Goal: Task Accomplishment & Management: Use online tool/utility

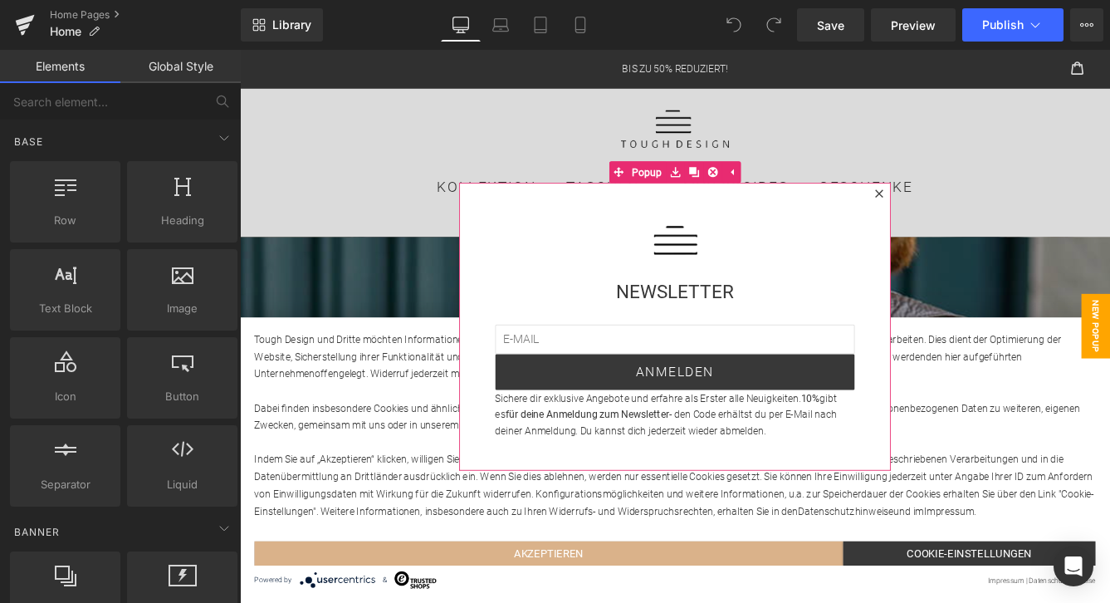
click at [977, 217] on icon at bounding box center [977, 216] width 9 height 9
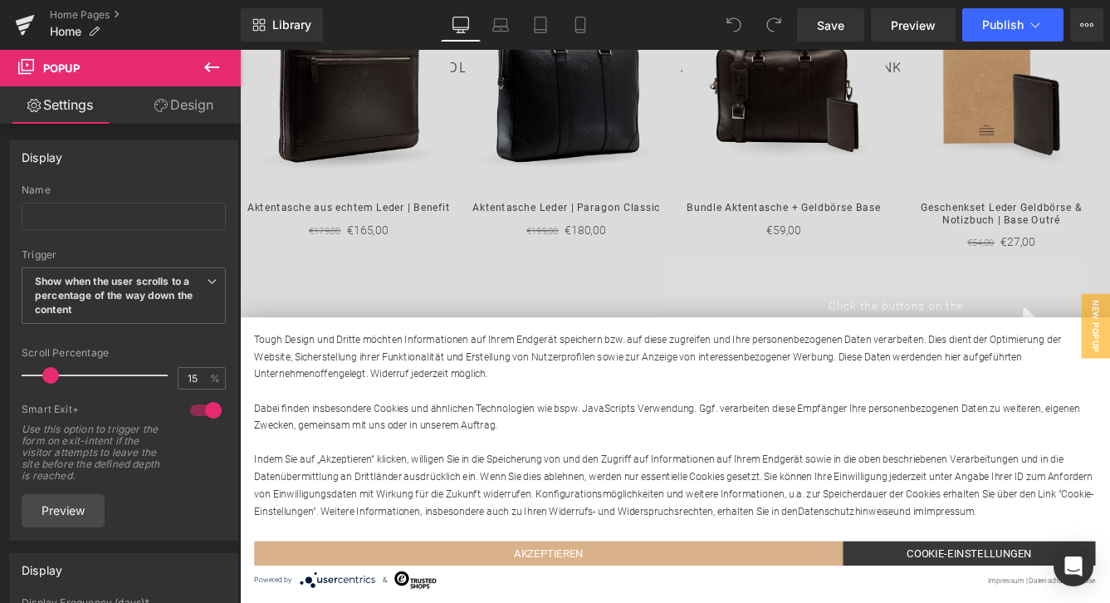
scroll to position [2140, 0]
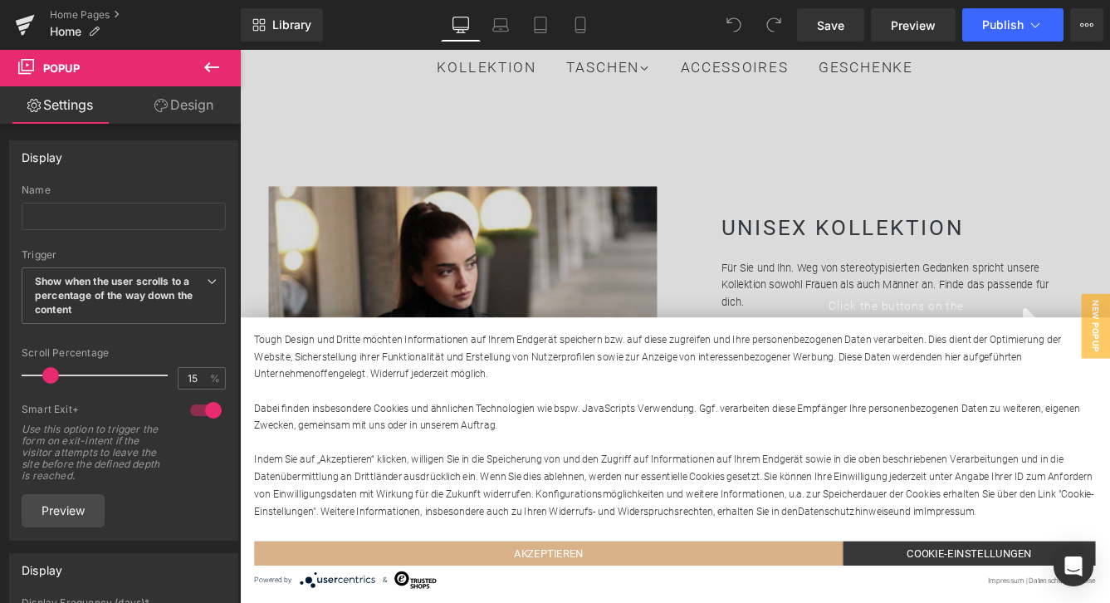
click at [564, 228] on div "Click the buttons on the right hand side to open respective popups." at bounding box center [742, 369] width 1004 height 638
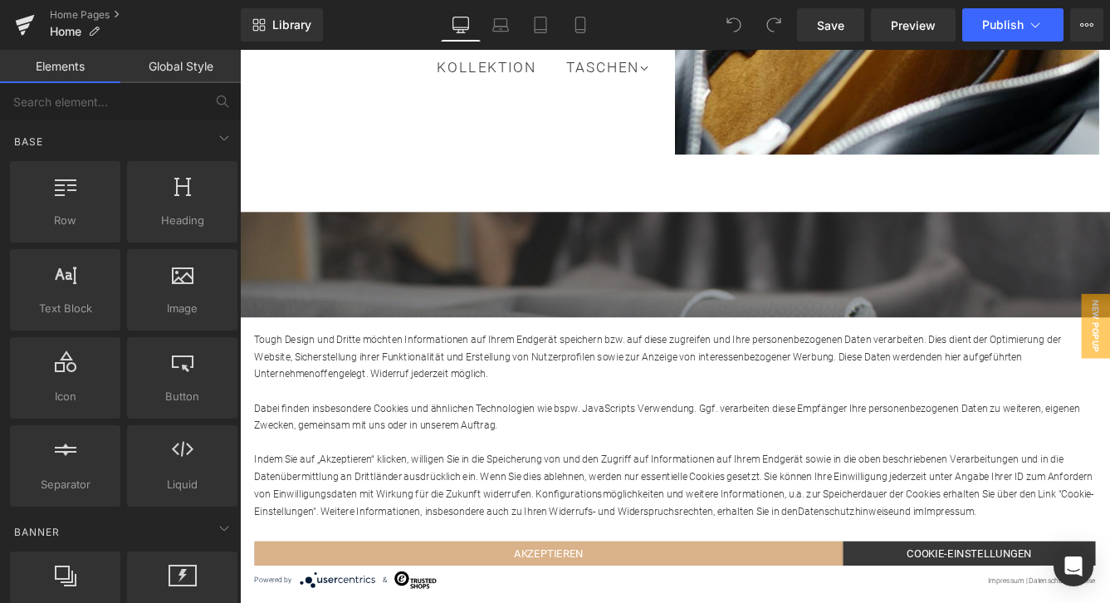
scroll to position [3044, 0]
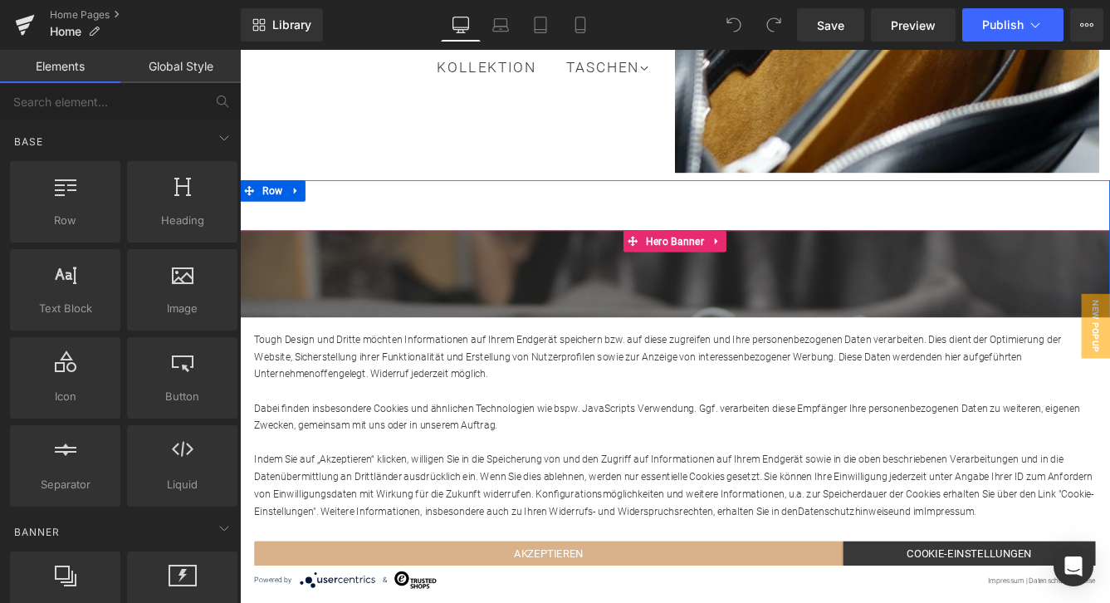
click at [503, 258] on div at bounding box center [742, 460] width 1004 height 404
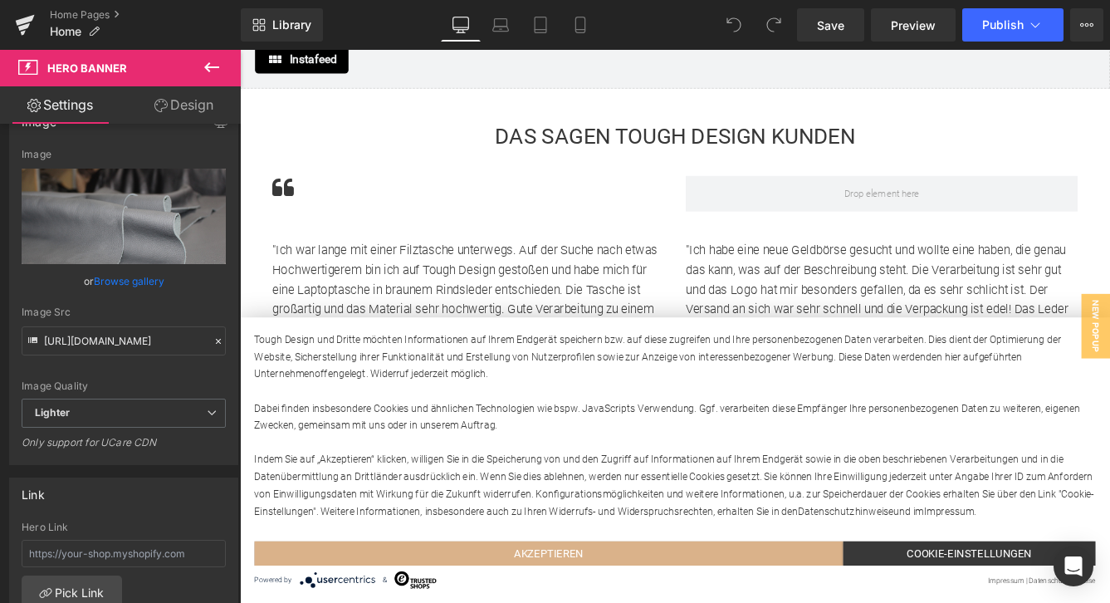
scroll to position [3605, 0]
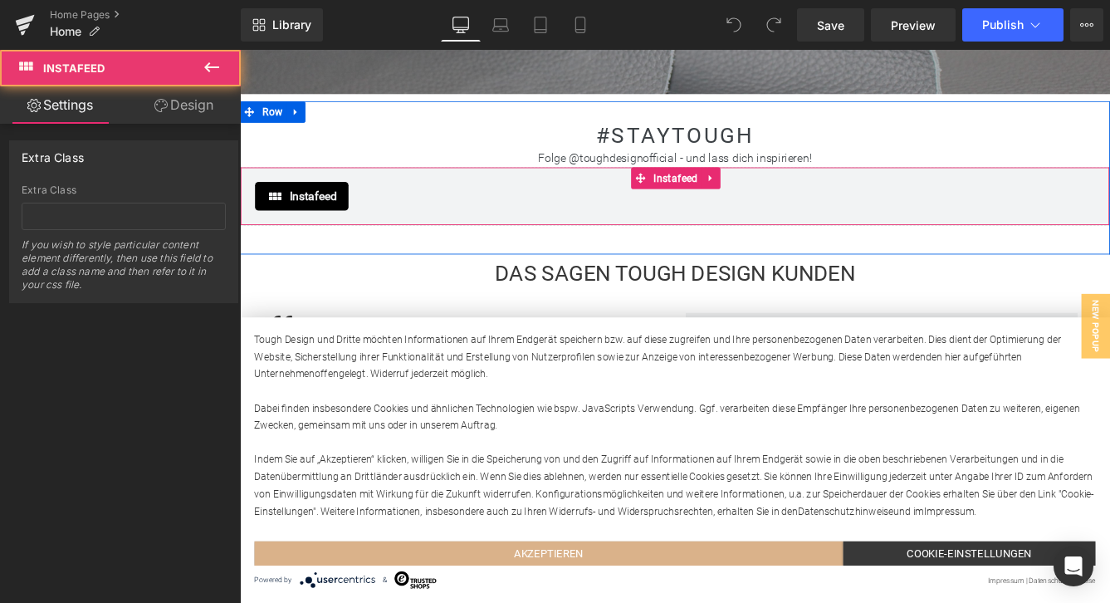
click at [435, 203] on div "Instafeed" at bounding box center [742, 219] width 970 height 33
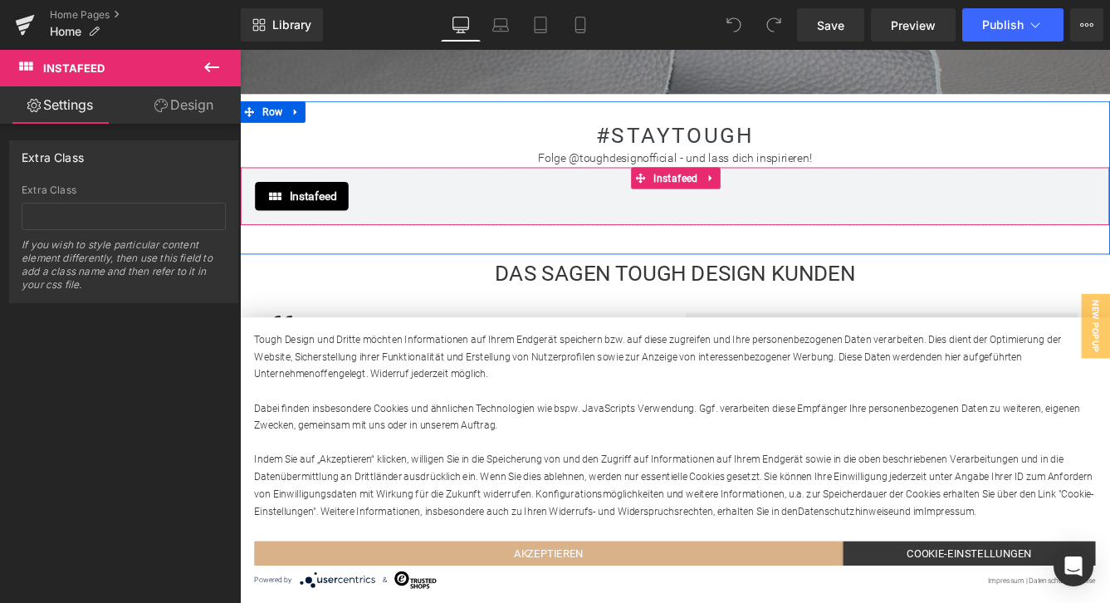
click at [403, 203] on div "Instafeed" at bounding box center [742, 219] width 970 height 33
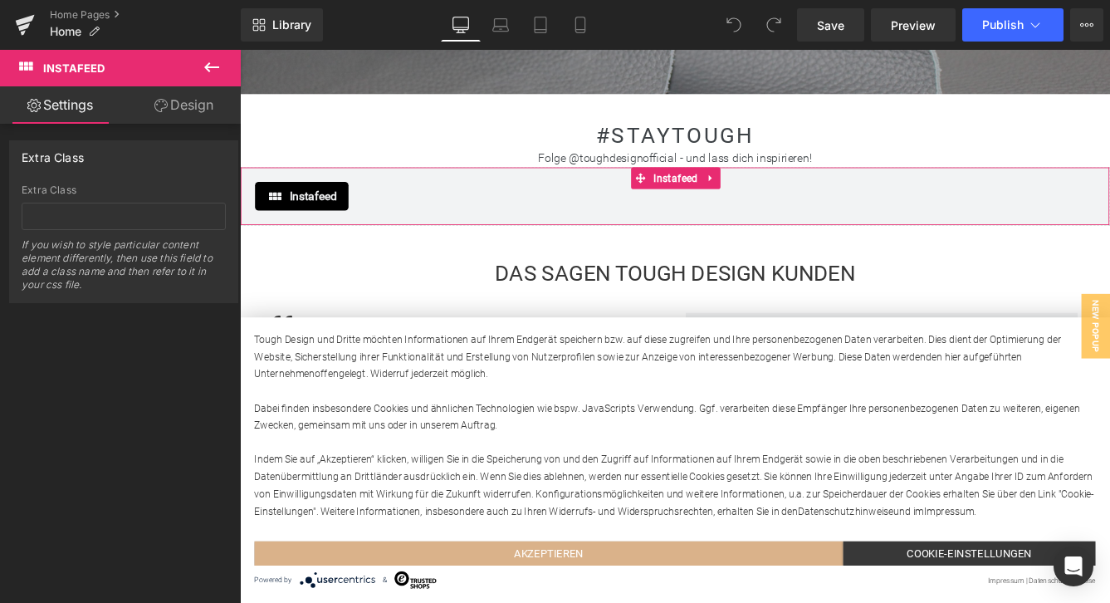
click at [65, 111] on link "Settings" at bounding box center [60, 104] width 120 height 37
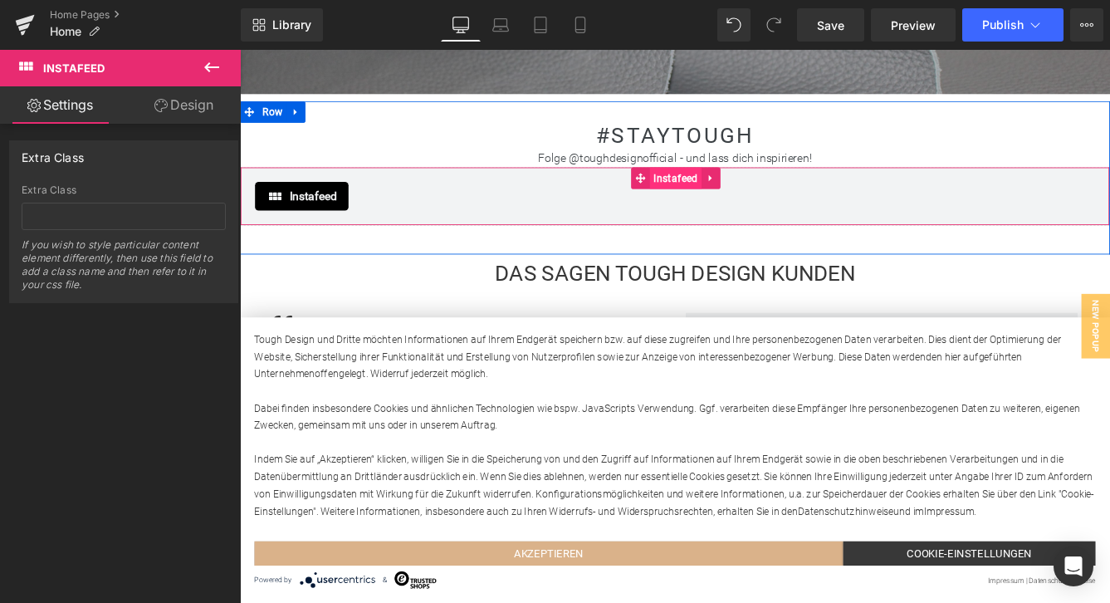
click at [759, 186] on span "Instafeed" at bounding box center [743, 198] width 60 height 25
click at [783, 193] on icon at bounding box center [784, 199] width 12 height 12
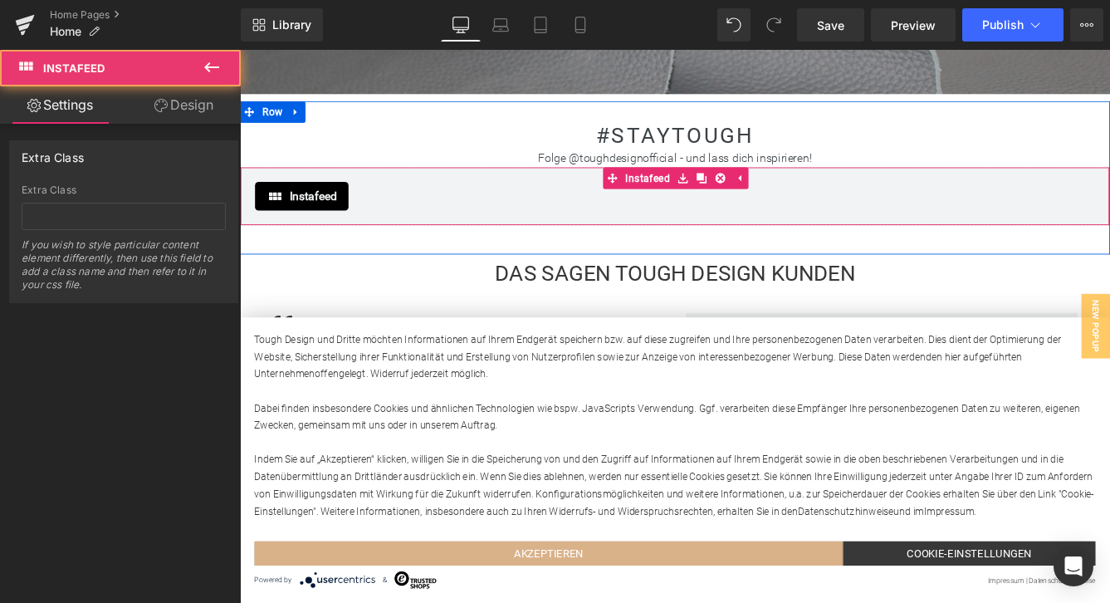
click at [735, 197] on div "Instafeed Instafeed" at bounding box center [742, 219] width 1004 height 68
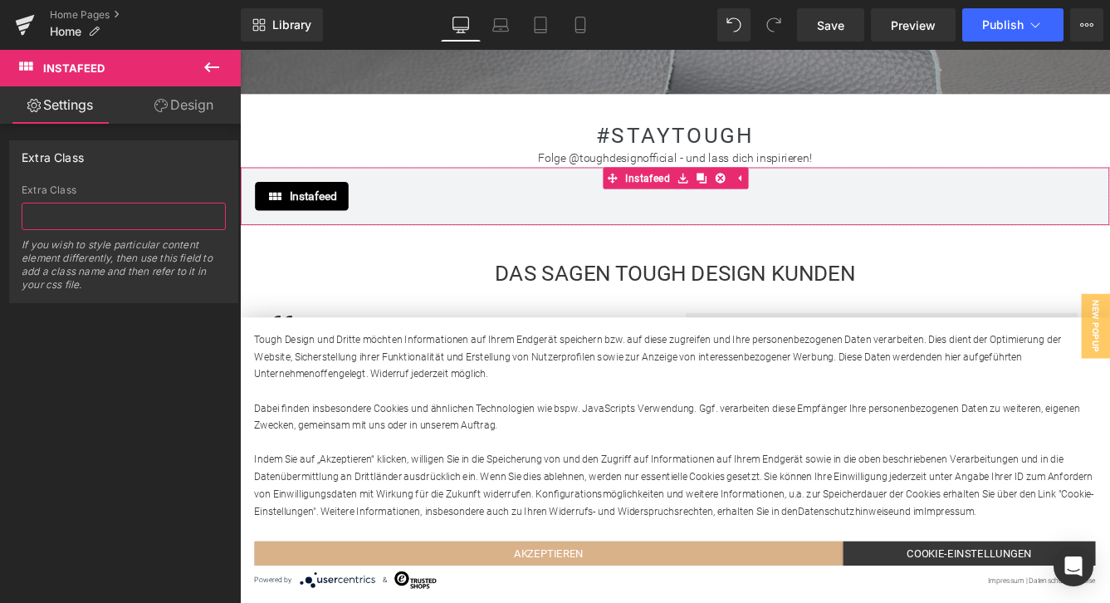
click at [81, 203] on input "text" at bounding box center [124, 216] width 204 height 27
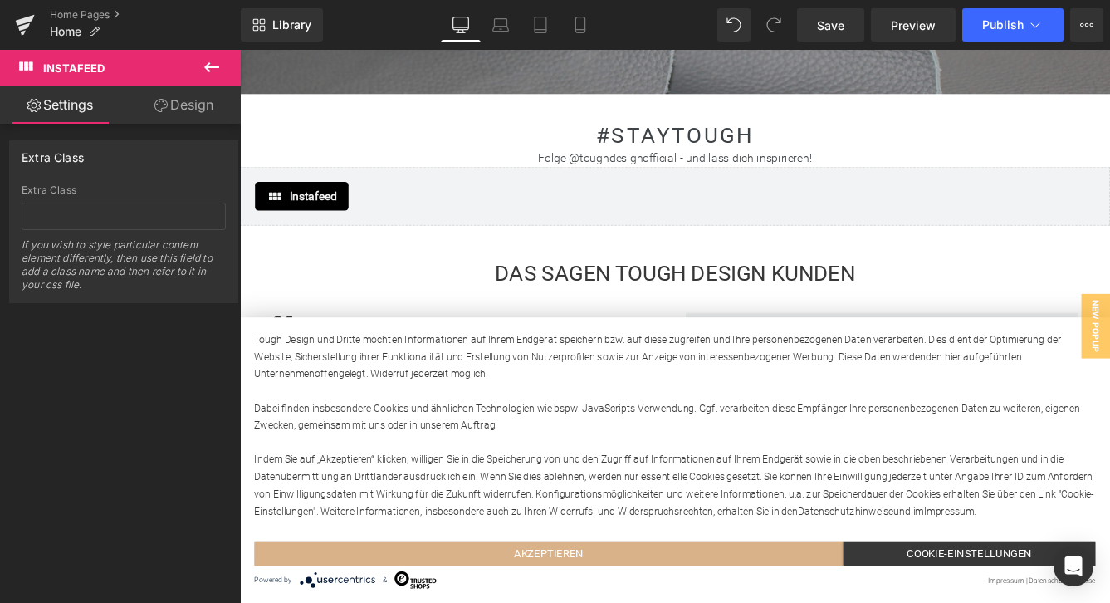
click at [211, 66] on icon at bounding box center [211, 67] width 15 height 10
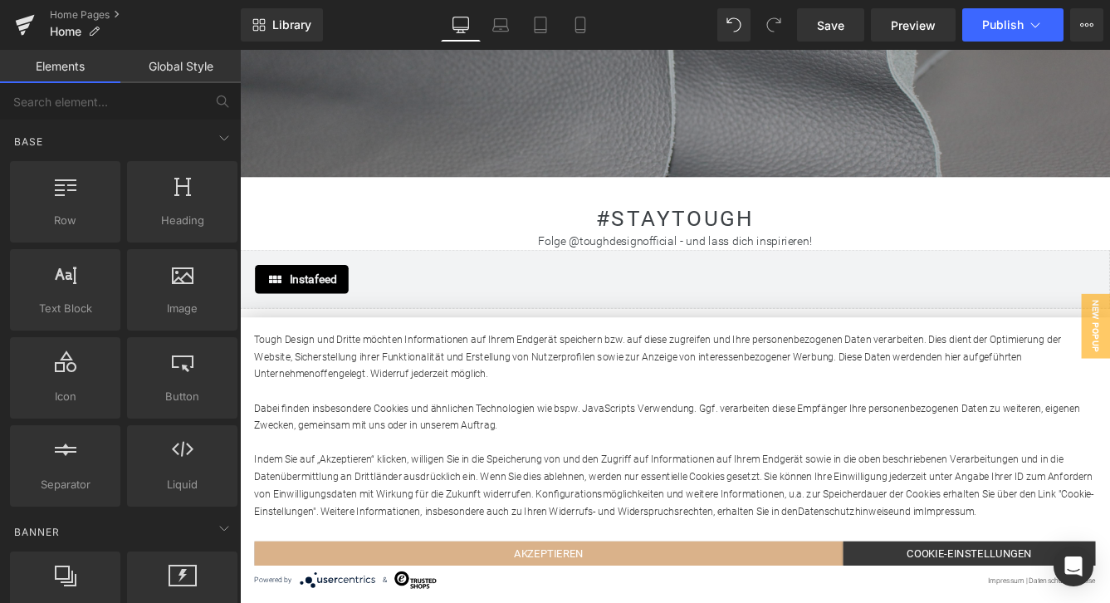
scroll to position [3545, 0]
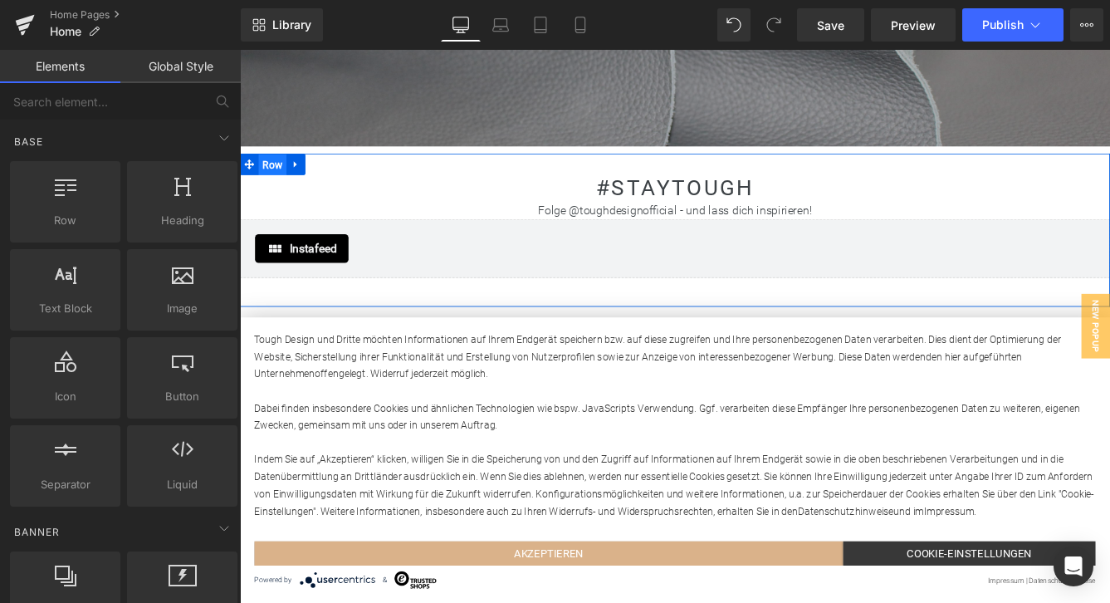
click at [284, 170] on span "Row" at bounding box center [277, 182] width 32 height 25
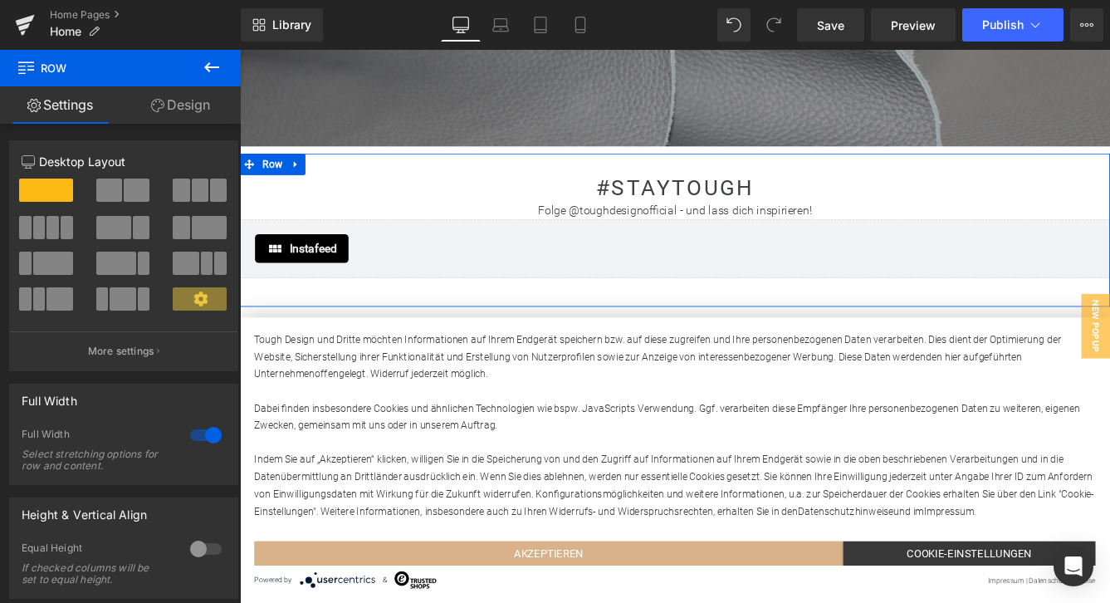
click at [193, 300] on icon at bounding box center [200, 298] width 15 height 15
click at [160, 345] on button "More settings" at bounding box center [123, 350] width 227 height 39
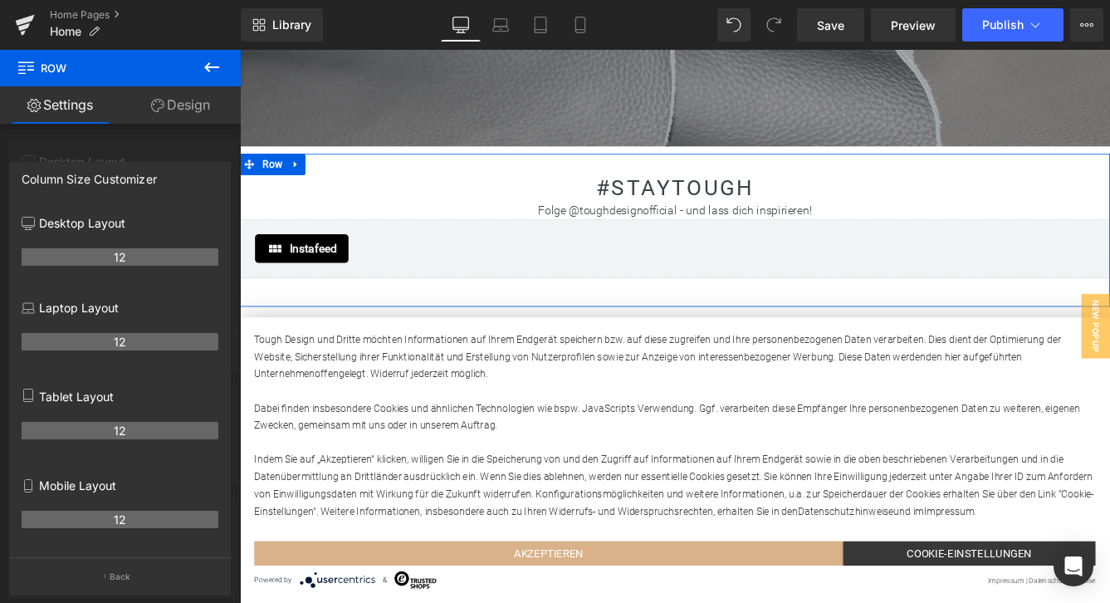
click at [108, 103] on link "Settings" at bounding box center [60, 104] width 120 height 37
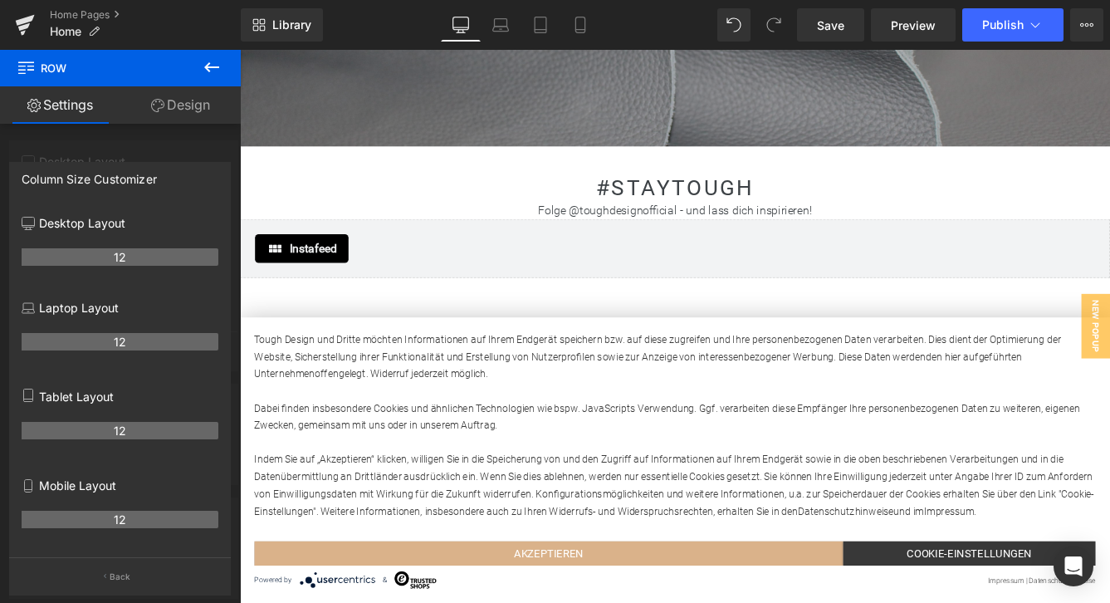
click at [213, 66] on icon at bounding box center [212, 67] width 20 height 20
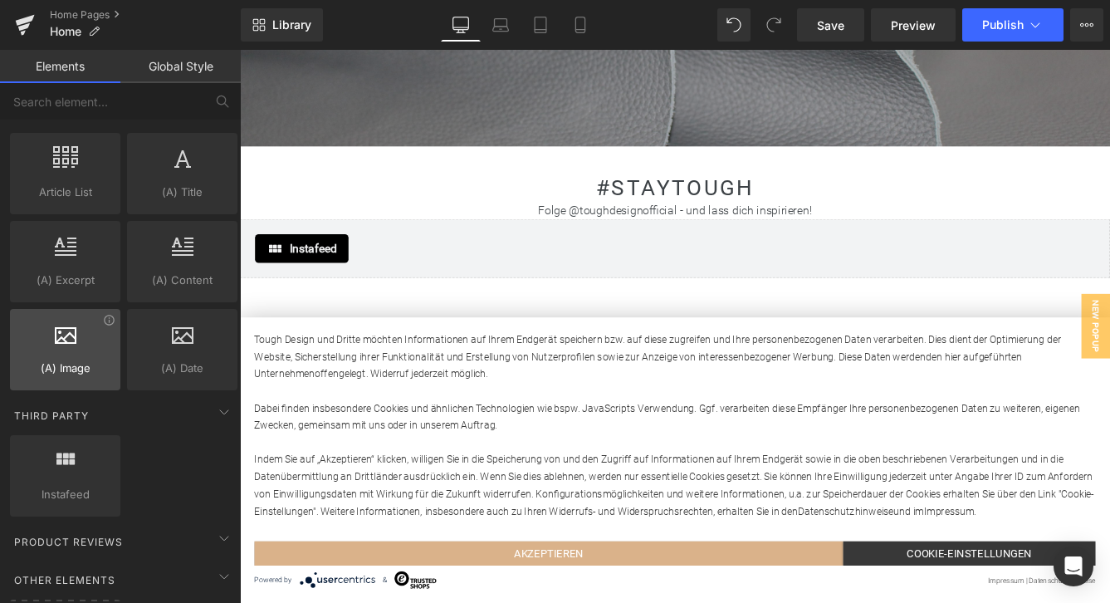
scroll to position [3179, 0]
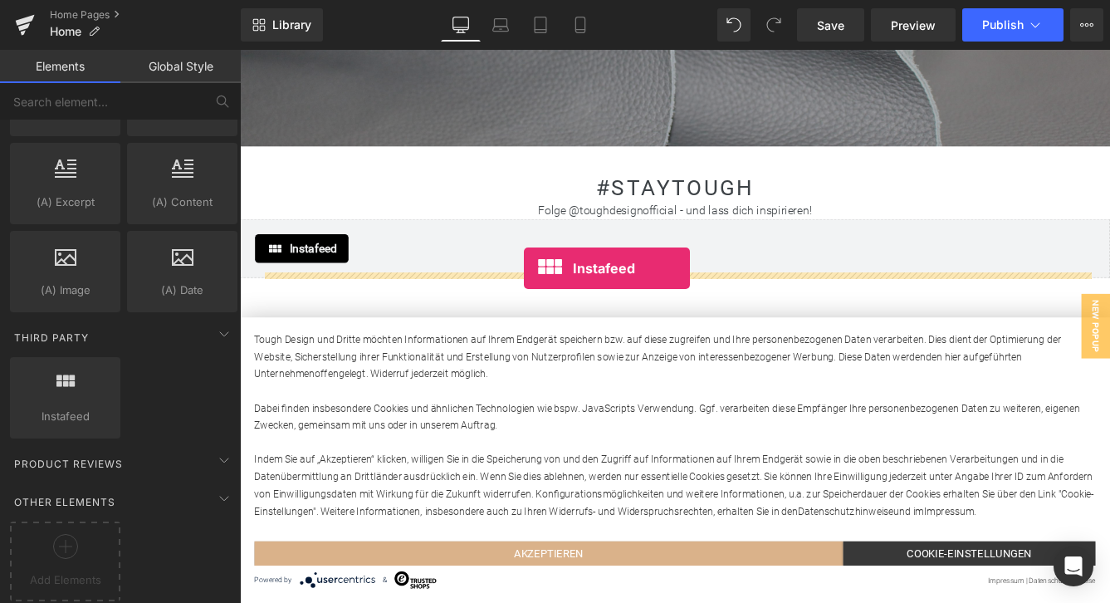
drag, startPoint x: 298, startPoint y: 448, endPoint x: 568, endPoint y: 302, distance: 306.8
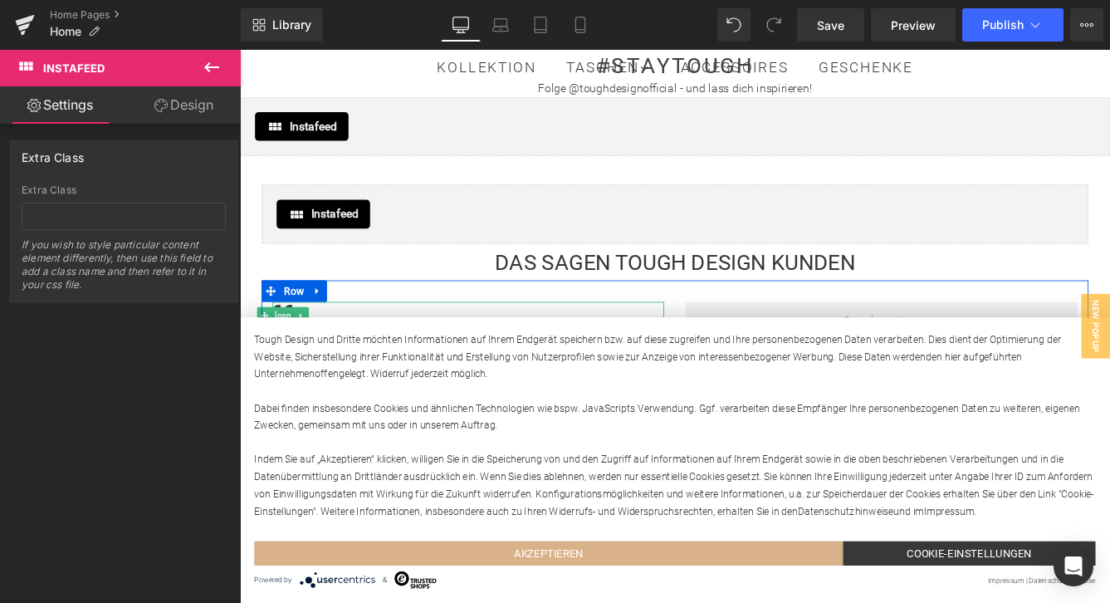
scroll to position [3625, 0]
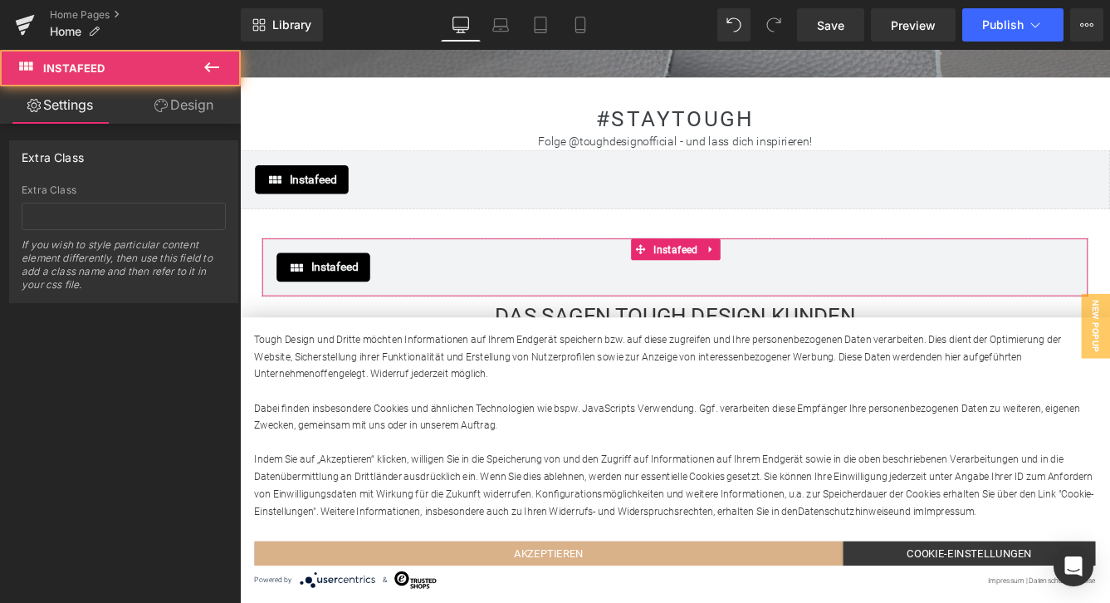
click at [412, 284] on div "Instafeed" at bounding box center [742, 300] width 920 height 33
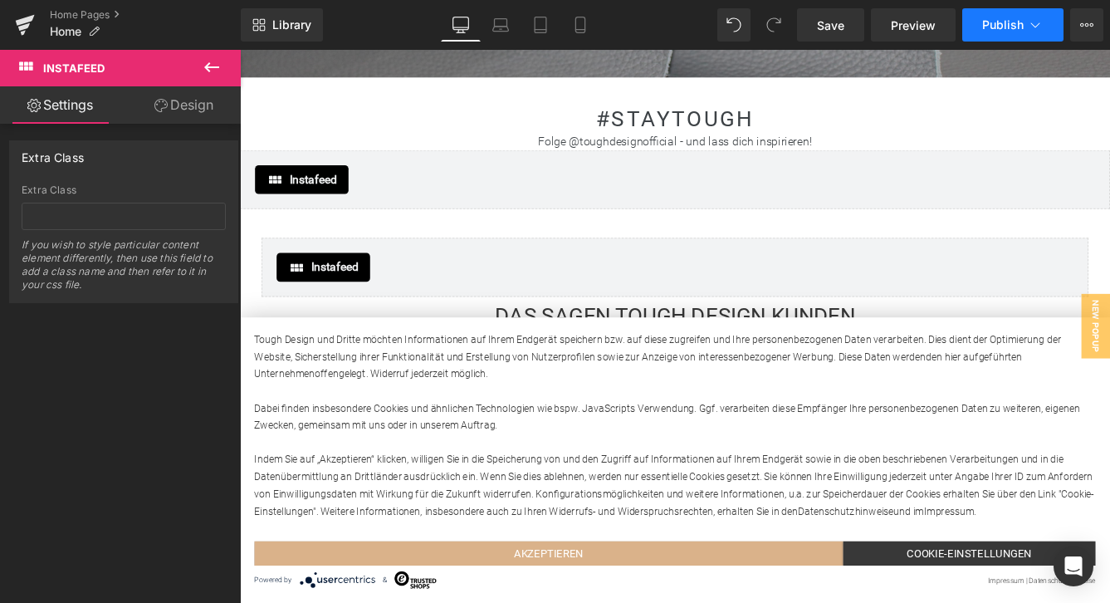
click at [998, 28] on span "Publish" at bounding box center [1003, 24] width 42 height 13
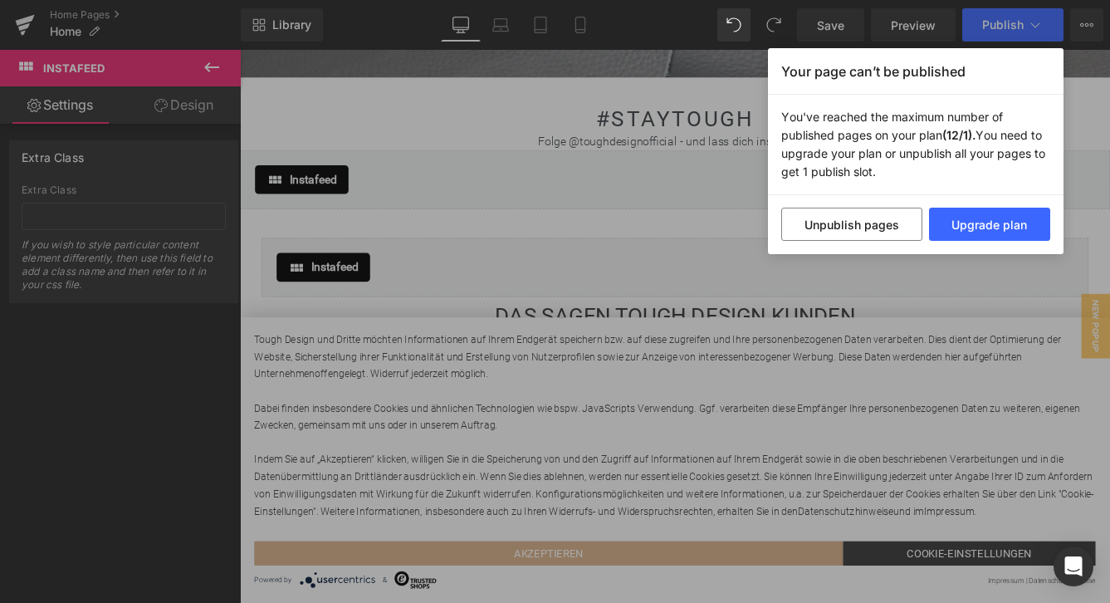
click at [1081, 83] on div "Your page can’t be published You've reached the maximum number of published pag…" at bounding box center [555, 301] width 1110 height 603
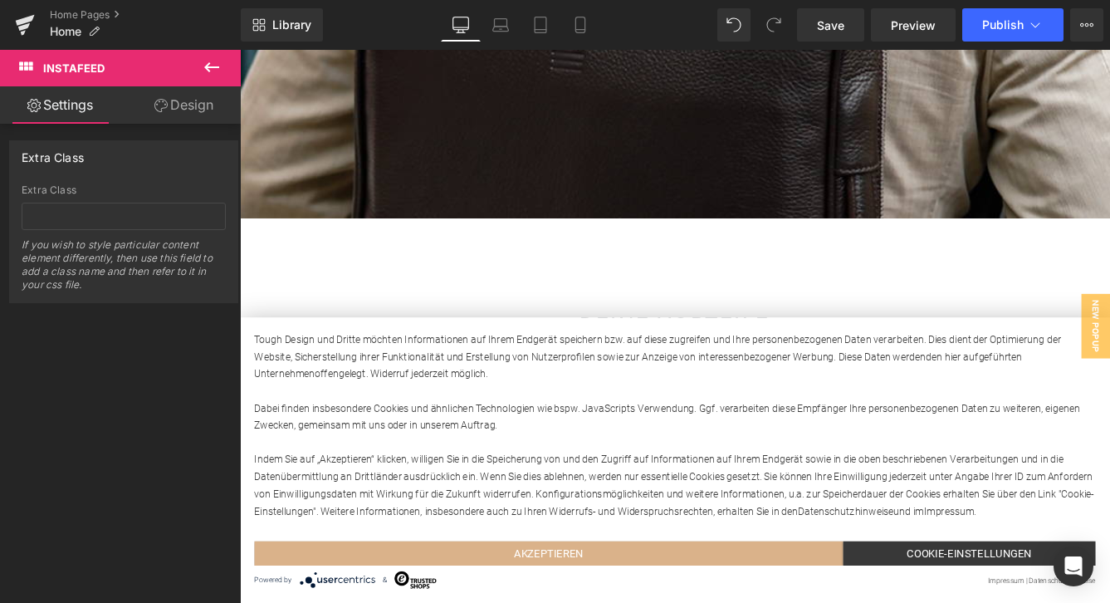
scroll to position [498, 0]
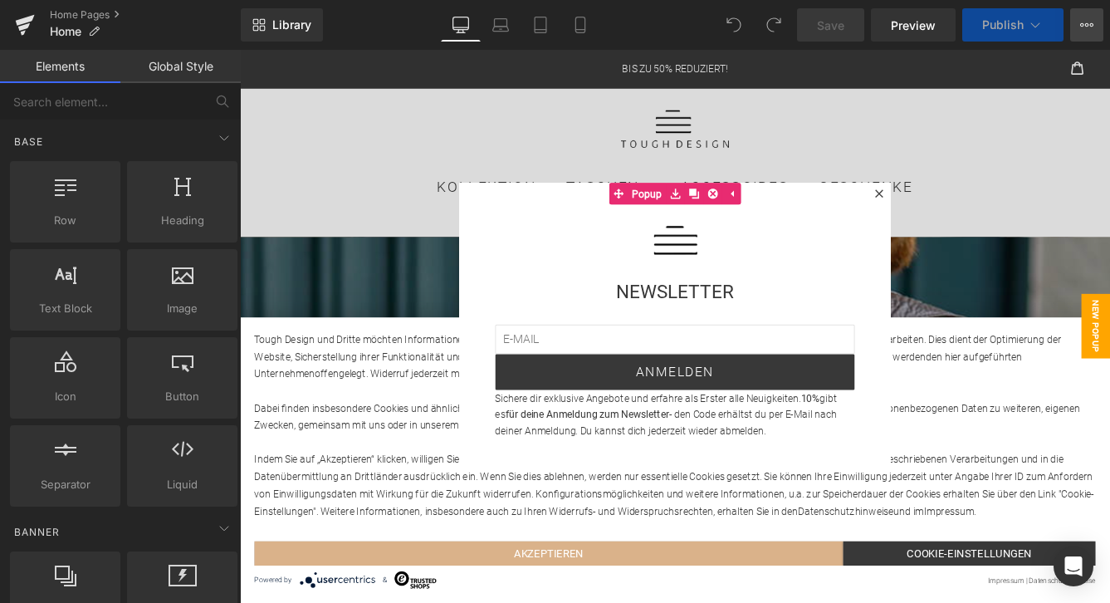
click at [1090, 18] on icon at bounding box center [1086, 24] width 13 height 13
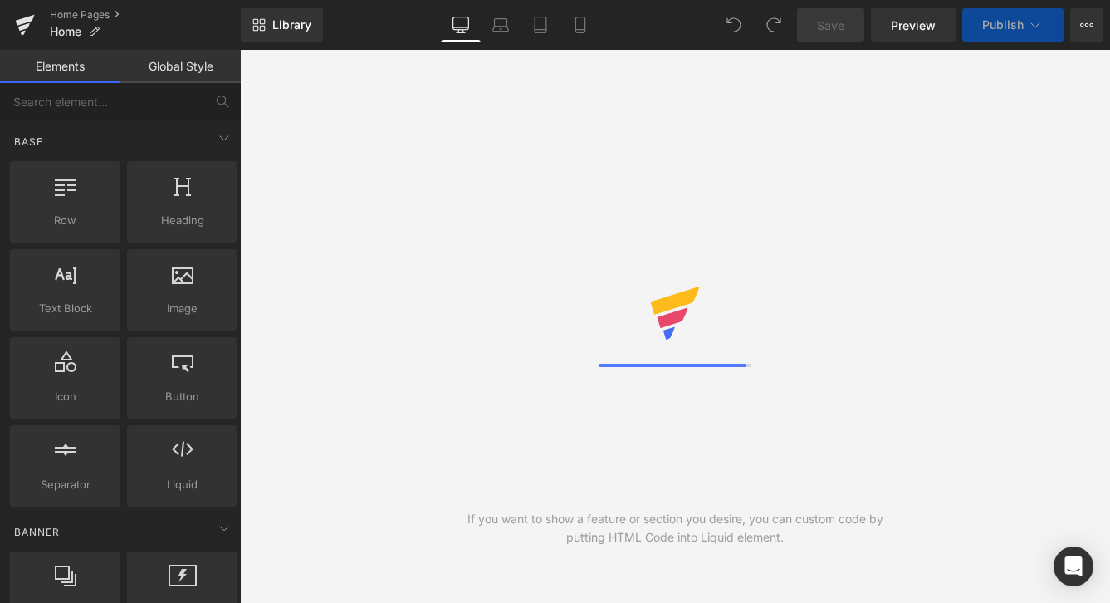
click at [1048, 32] on button "Publish" at bounding box center [1012, 24] width 101 height 33
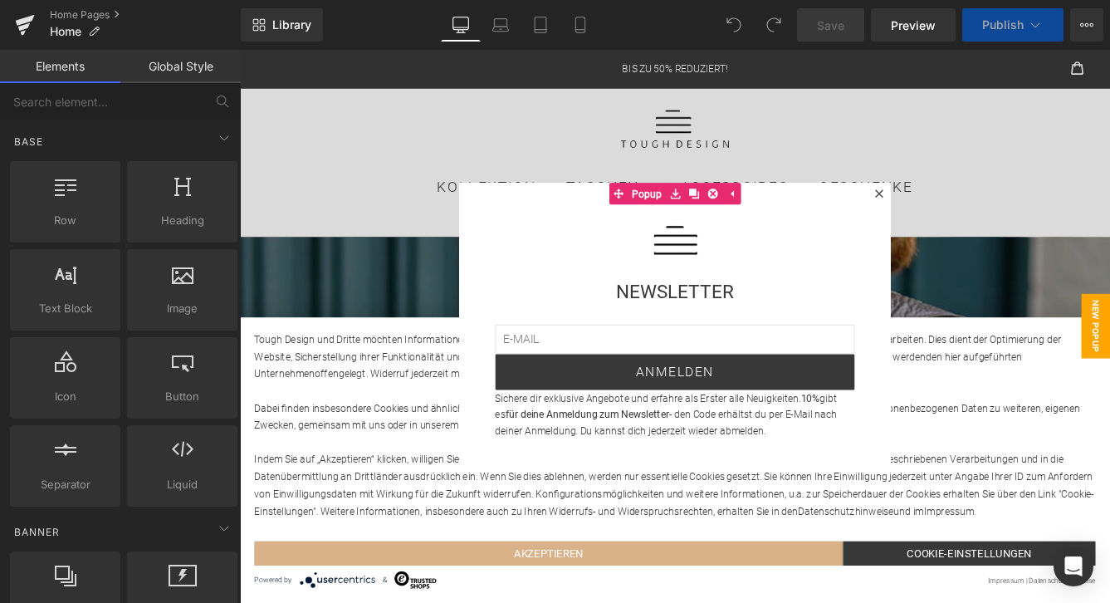
click at [1033, 26] on icon at bounding box center [1035, 24] width 9 height 5
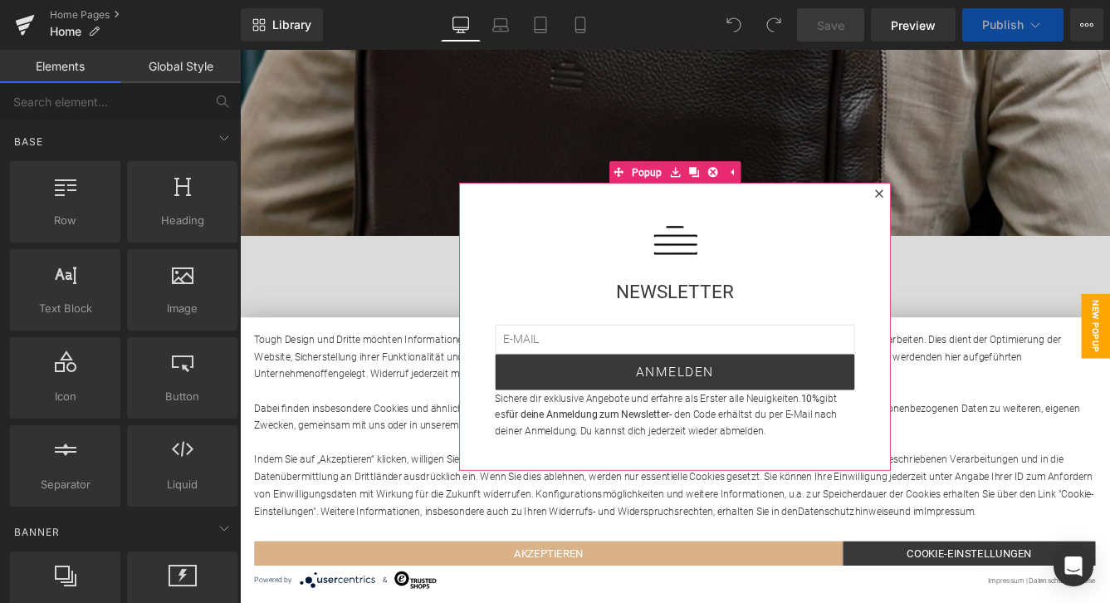
scroll to position [788, 0]
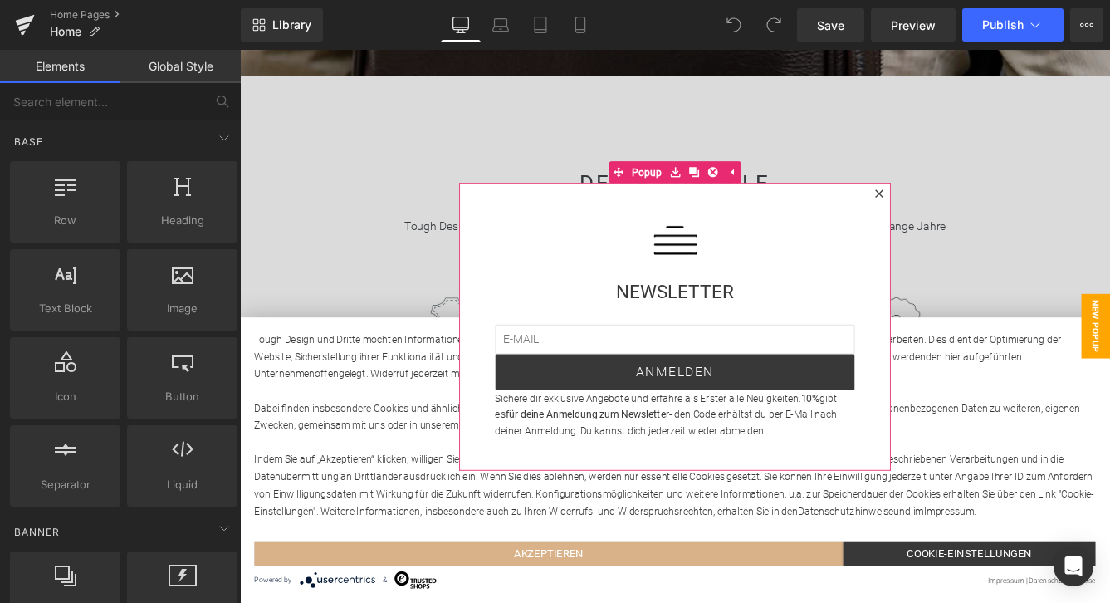
click at [979, 213] on icon at bounding box center [977, 216] width 9 height 9
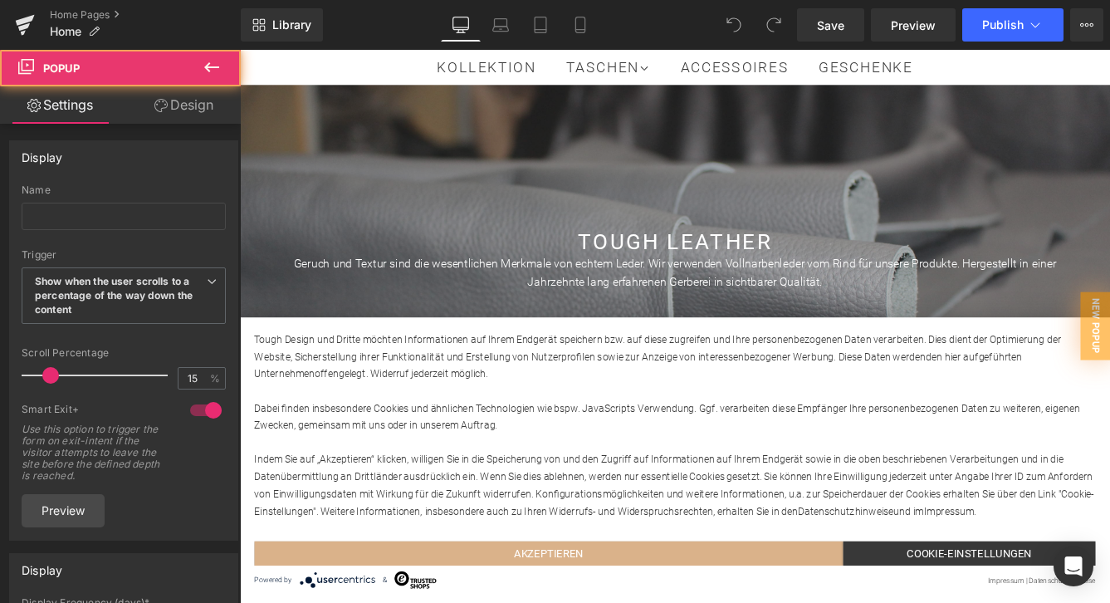
scroll to position [3290, 0]
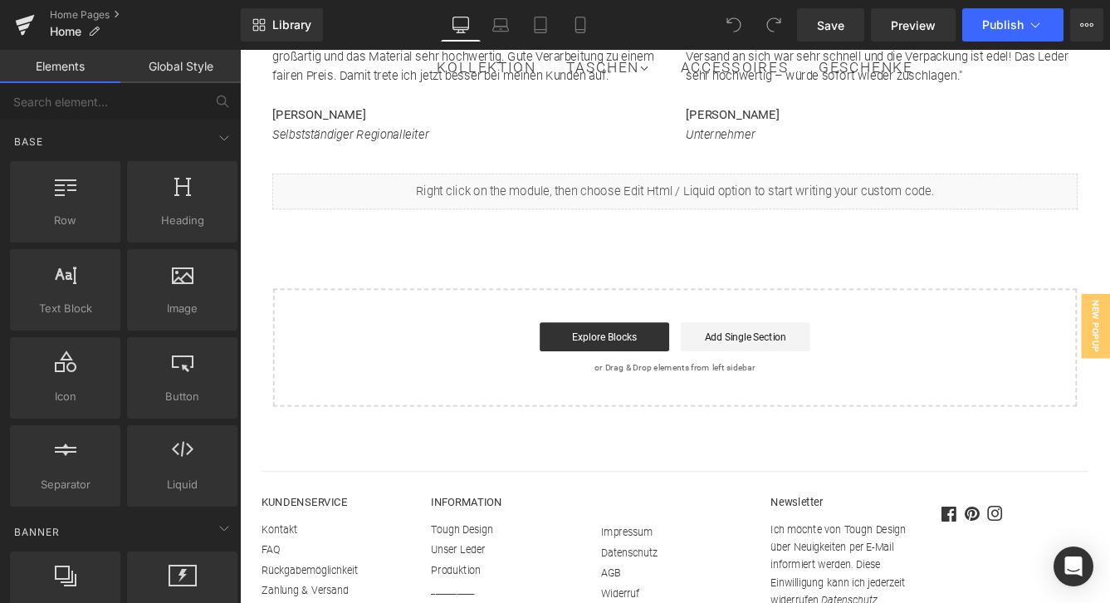
scroll to position [4149, 0]
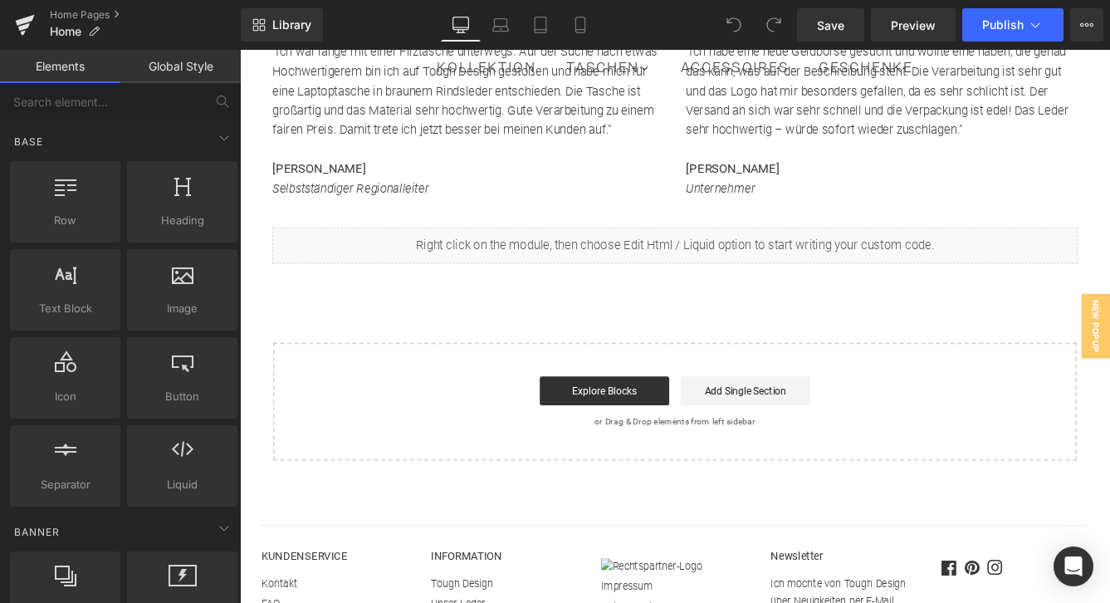
scroll to position [3975, 0]
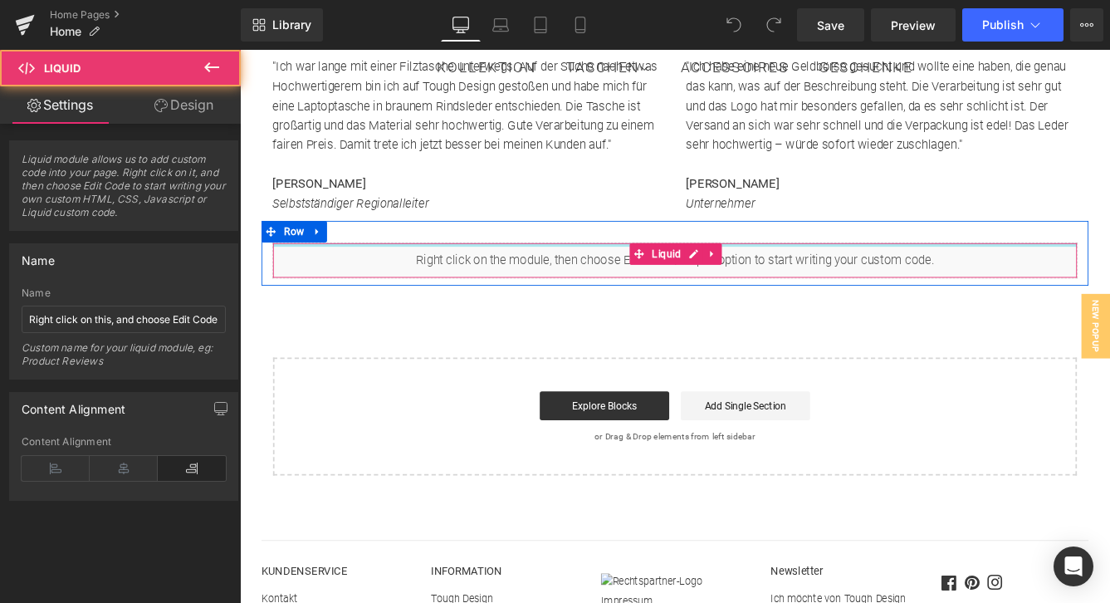
click at [435, 273] on div at bounding box center [742, 275] width 928 height 4
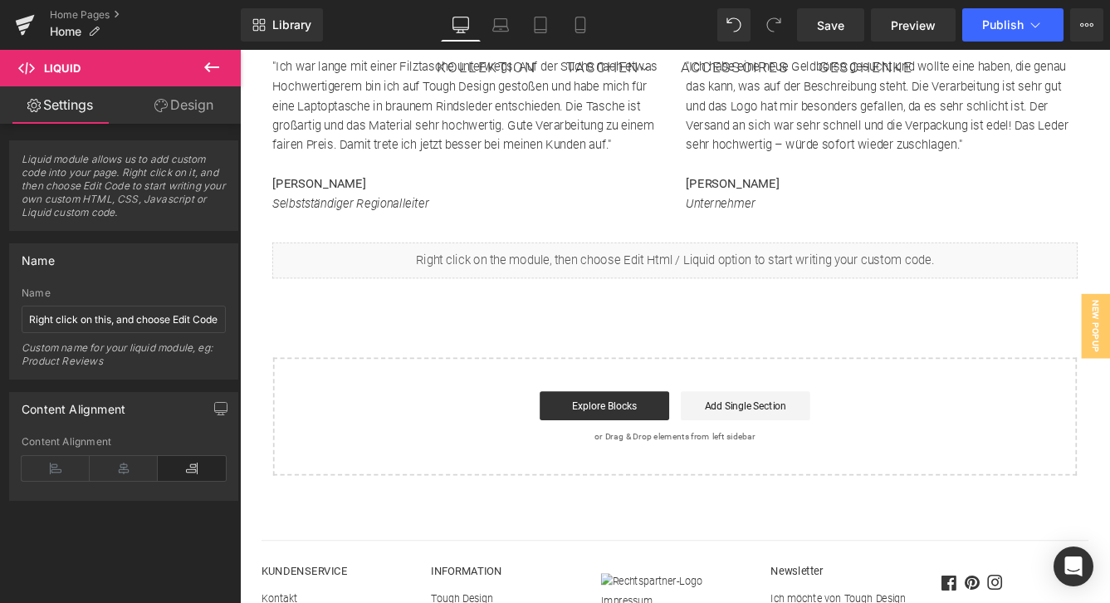
click at [217, 66] on icon at bounding box center [211, 67] width 15 height 10
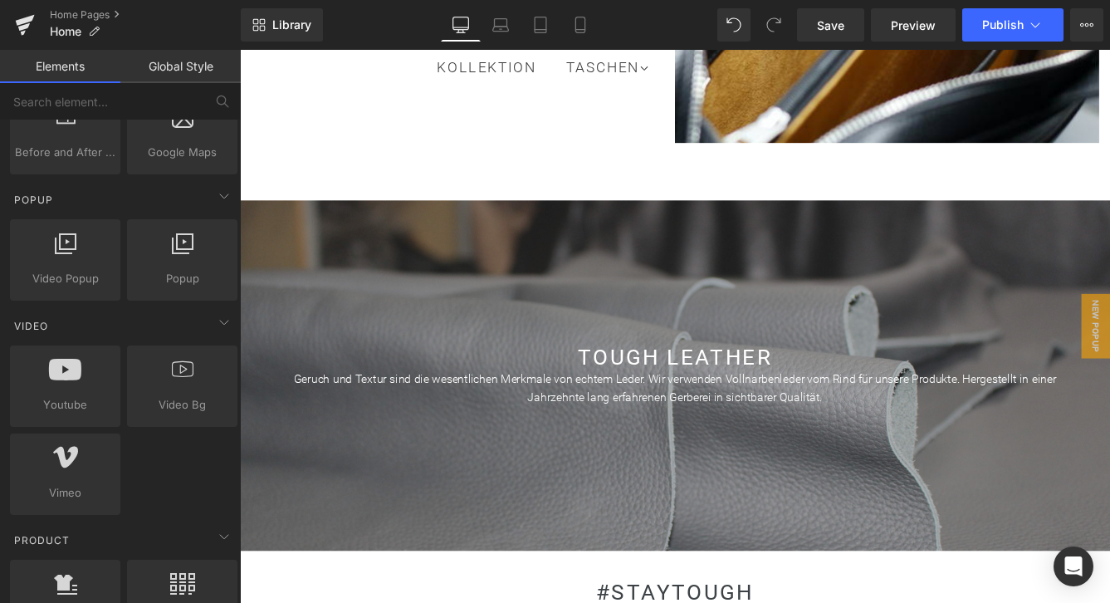
scroll to position [2948, 0]
